Goal: Contribute content: Add original content to the website for others to see

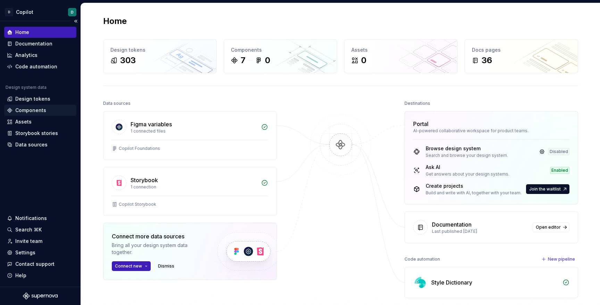
click at [29, 113] on div "Components" at bounding box center [30, 110] width 31 height 7
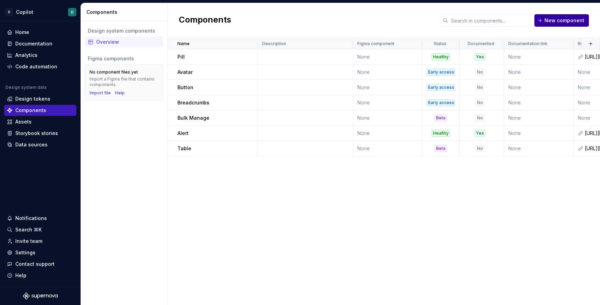
click at [553, 23] on span "New component" at bounding box center [564, 20] width 40 height 7
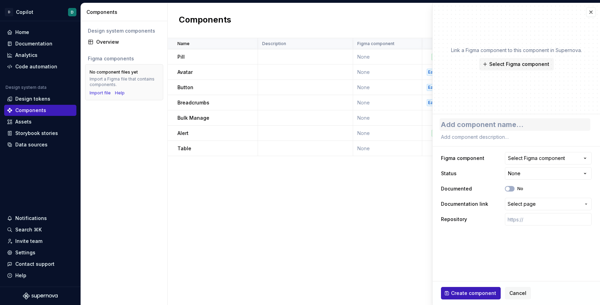
type textarea "*"
type textarea "T"
type textarea "*"
type textarea "Te"
type textarea "*"
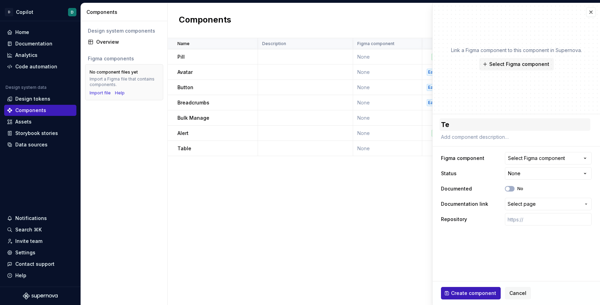
type textarea "Tex"
type textarea "*"
type textarea "Text"
type textarea "*"
type textarea "Text"
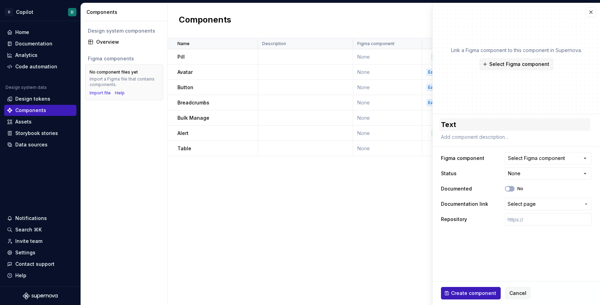
type textarea "*"
type textarea "Text F"
type textarea "*"
type textarea "Text Fi"
type textarea "*"
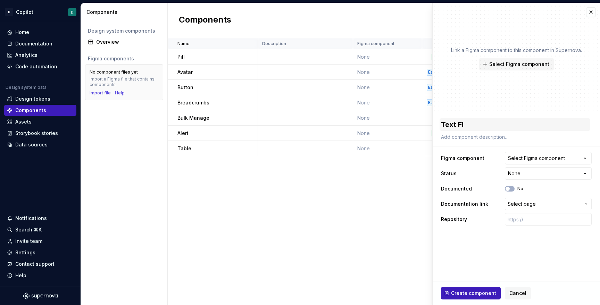
type textarea "Text Fie"
type textarea "*"
type textarea "Text Fiel"
type textarea "*"
type textarea "Text Field"
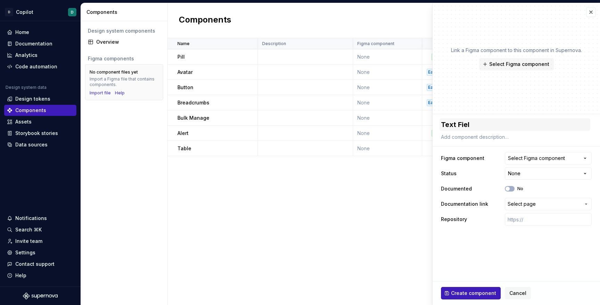
type textarea "*"
type textarea "Text Field"
click at [550, 175] on html "D Copilot D Home Documentation Analytics Code automation Design system data Des…" at bounding box center [300, 152] width 600 height 305
select select "**********"
click at [509, 189] on icon "button" at bounding box center [508, 189] width 6 height 4
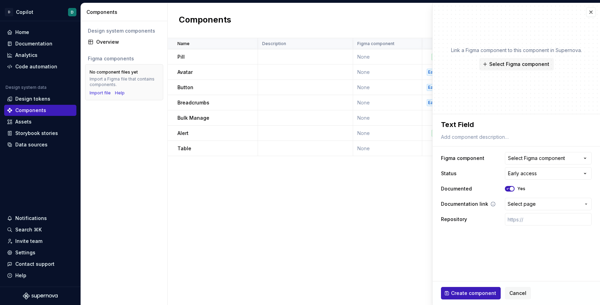
click at [514, 207] on span "Select page" at bounding box center [521, 204] width 28 height 7
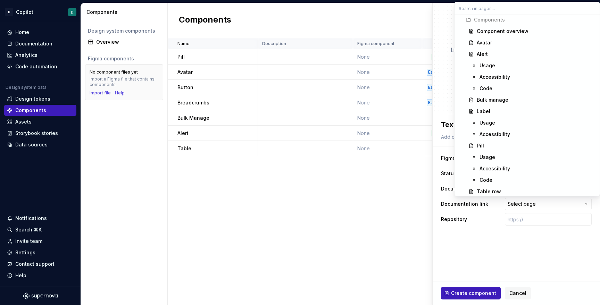
scroll to position [262, 0]
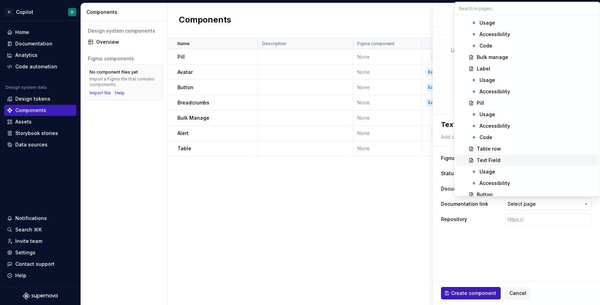
click at [492, 161] on div "Text Field" at bounding box center [488, 160] width 24 height 7
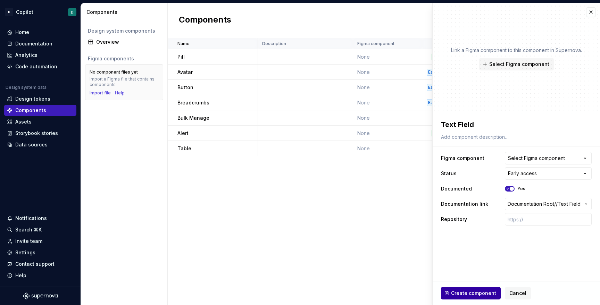
click at [471, 291] on span "Create component" at bounding box center [473, 293] width 45 height 7
type textarea "*"
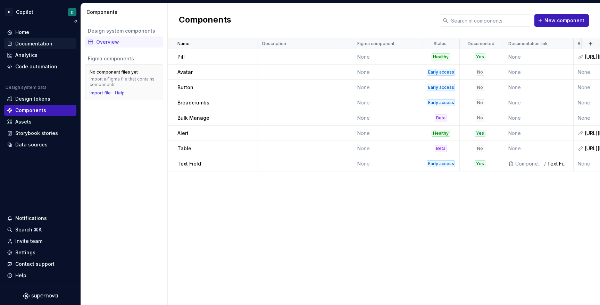
click at [32, 42] on div "Documentation" at bounding box center [33, 43] width 37 height 7
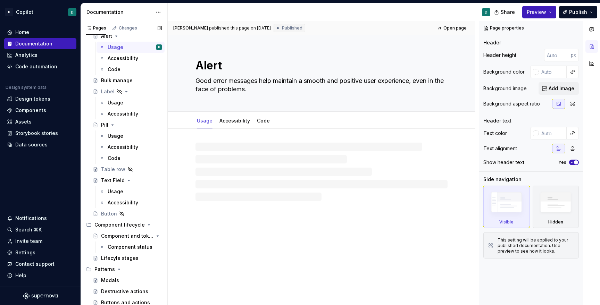
scroll to position [264, 0]
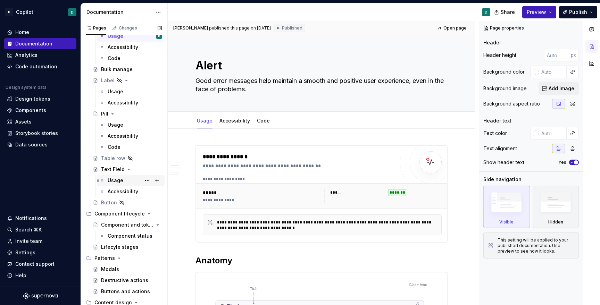
click at [116, 183] on div "Usage" at bounding box center [116, 180] width 16 height 7
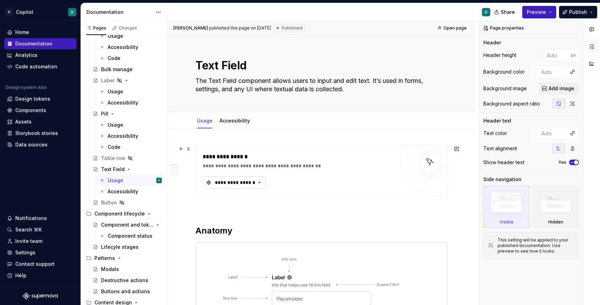
click at [251, 182] on div "**********" at bounding box center [235, 182] width 42 height 7
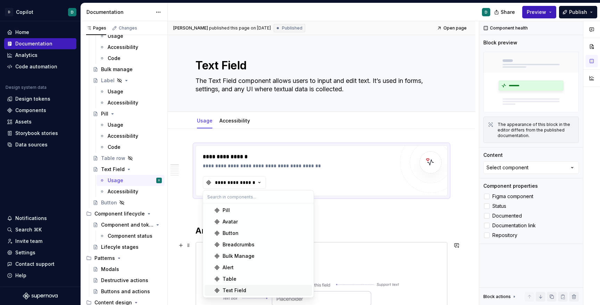
click at [243, 290] on div "Text Field" at bounding box center [234, 290] width 24 height 7
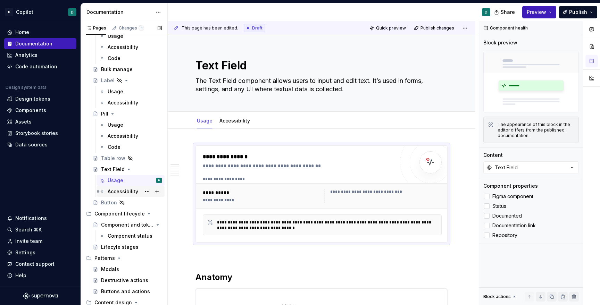
click at [120, 193] on div "Accessibility" at bounding box center [123, 191] width 31 height 7
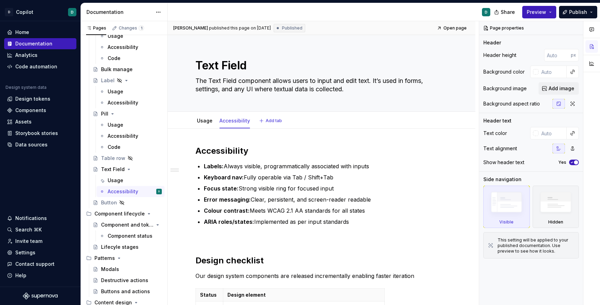
type textarea "*"
